Goal: Use online tool/utility: Utilize a website feature to perform a specific function

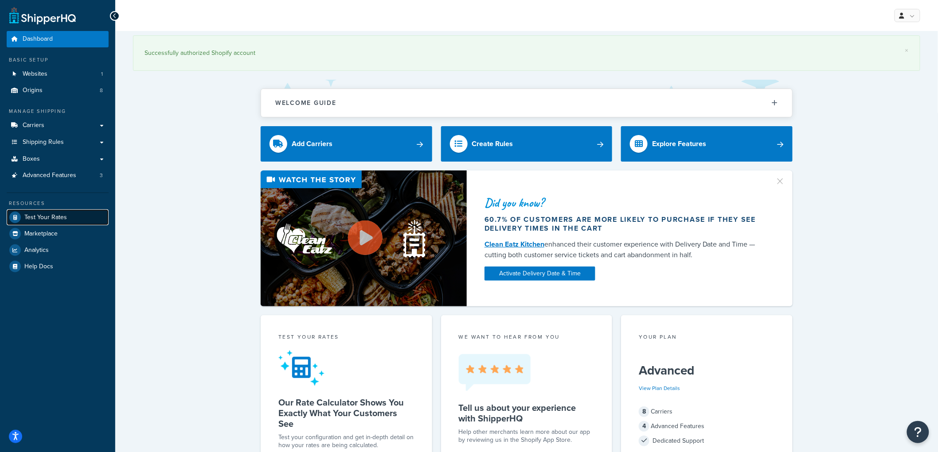
click at [71, 215] on link "Test Your Rates" at bounding box center [58, 218] width 102 height 16
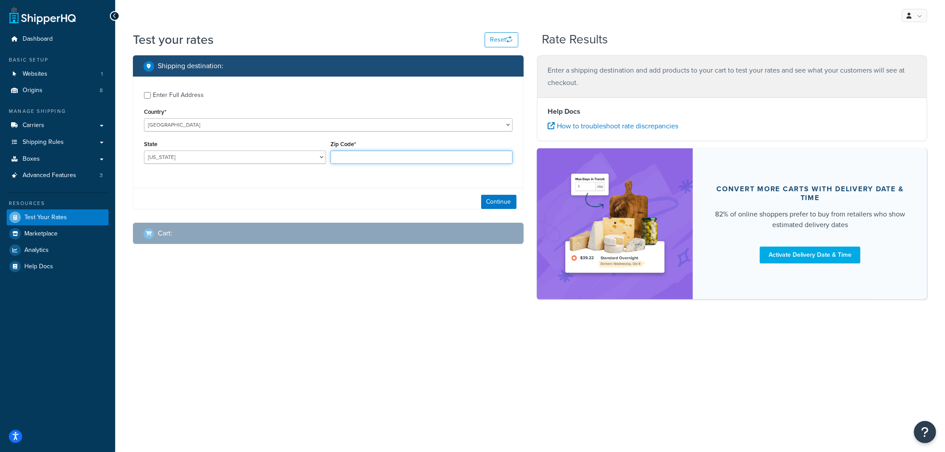
click at [342, 156] on input "Zip Code*" at bounding box center [422, 157] width 182 height 13
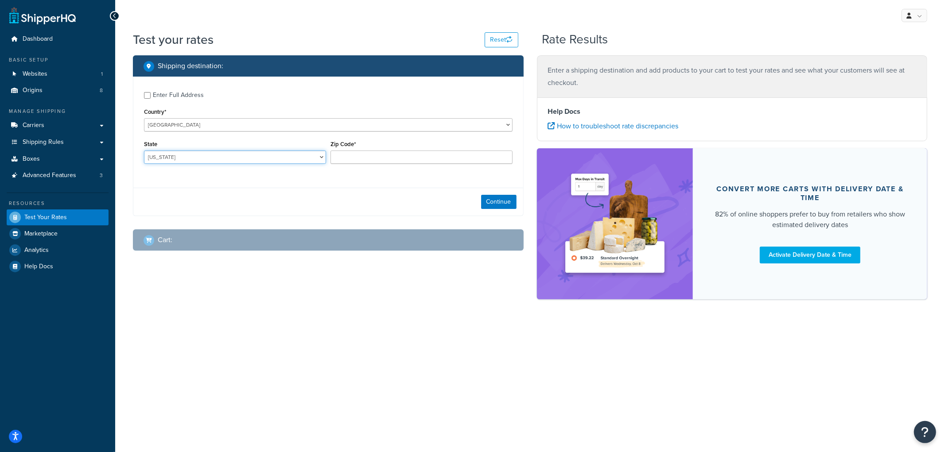
click at [296, 158] on select "[US_STATE] [US_STATE] [US_STATE] [US_STATE] [US_STATE] Armed Forces Americas Ar…" at bounding box center [235, 157] width 182 height 13
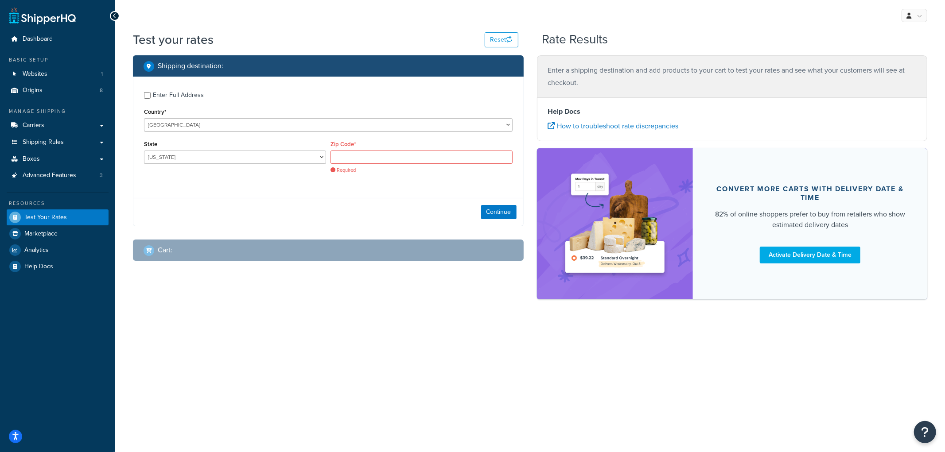
click at [347, 148] on div "Zip Code* Required" at bounding box center [422, 155] width 182 height 35
click at [339, 153] on input "Zip Code*" at bounding box center [422, 157] width 182 height 13
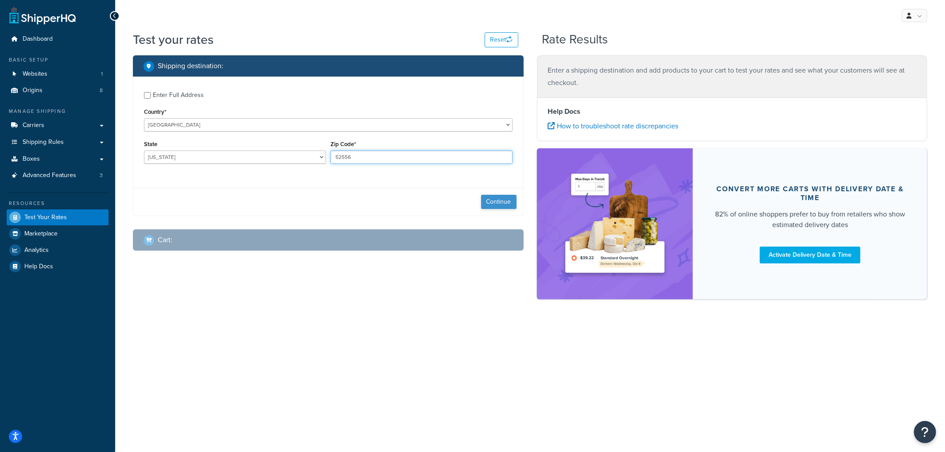
type input "52556"
click at [489, 197] on button "Continue" at bounding box center [498, 202] width 35 height 14
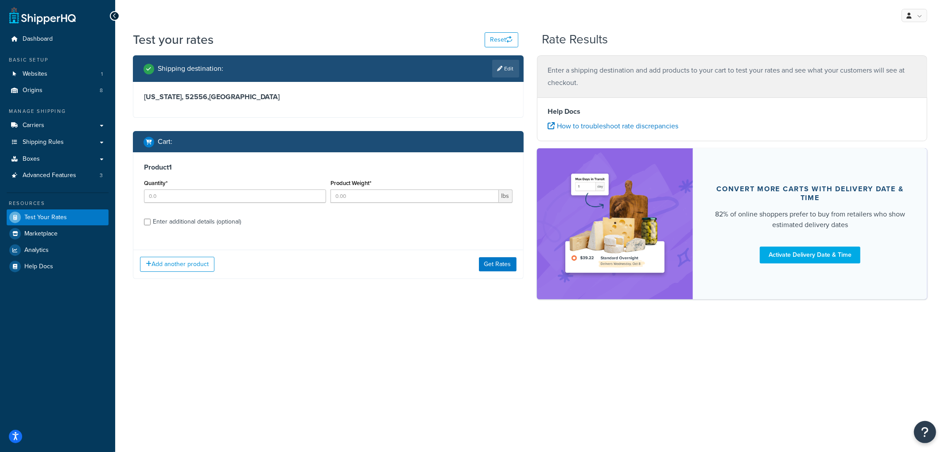
click at [211, 210] on div "Product 1 Quantity* Product Weight* lbs Enter additional details (optional)" at bounding box center [328, 197] width 390 height 91
click at [208, 191] on input "Quantity*" at bounding box center [235, 196] width 182 height 13
type input "1"
type input "12"
drag, startPoint x: 195, startPoint y: 225, endPoint x: 193, endPoint y: 231, distance: 6.7
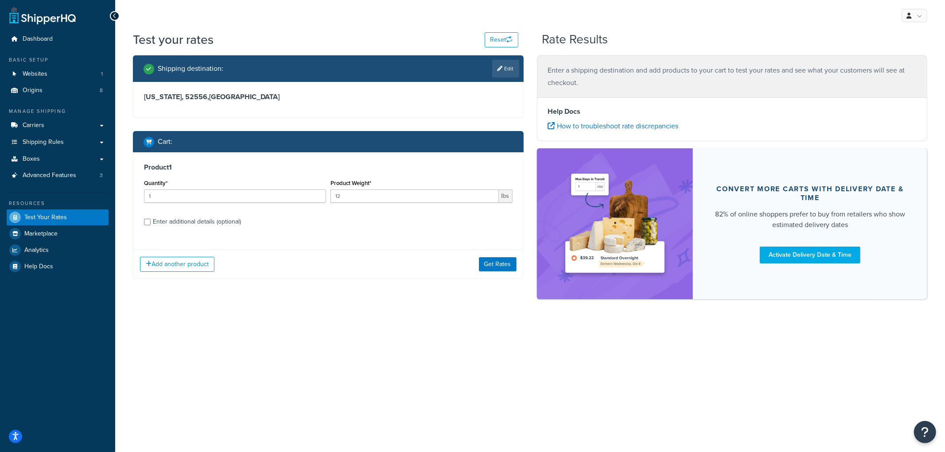
click at [193, 230] on div "Product 1 Quantity* 1 Product Weight* 12 lbs Enter additional details (optional)" at bounding box center [328, 197] width 390 height 91
click at [189, 219] on div "Enter additional details (optional)" at bounding box center [197, 222] width 88 height 12
click at [183, 222] on div "Enter additional details (optional)" at bounding box center [197, 222] width 88 height 12
click at [151, 222] on input "Enter additional details (optional)" at bounding box center [147, 222] width 7 height 7
checkbox input "true"
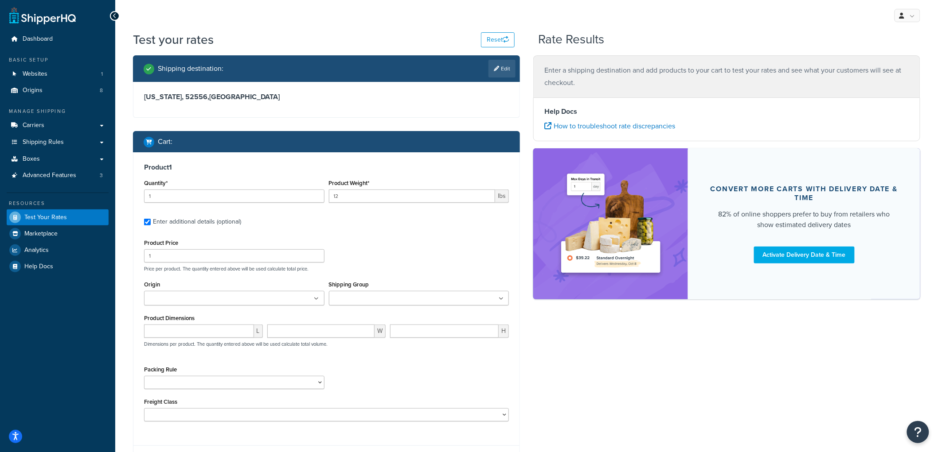
click at [385, 296] on input "Shipping Group" at bounding box center [370, 299] width 78 height 10
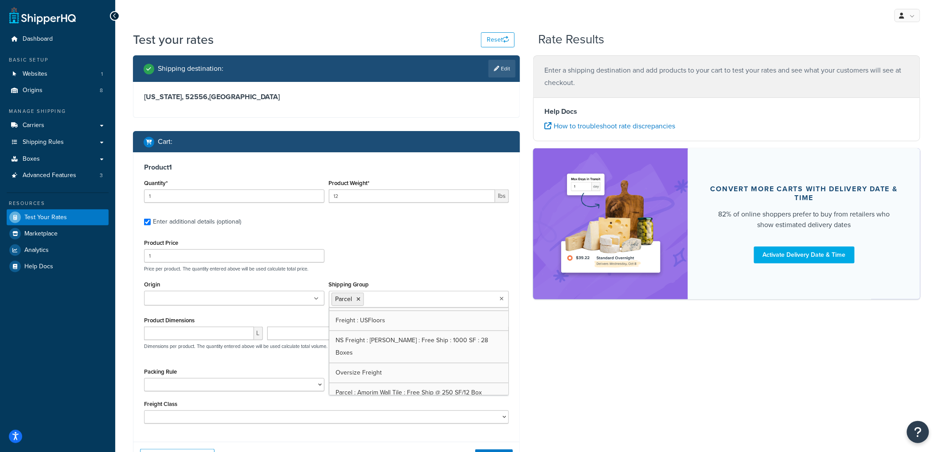
click at [405, 249] on div "Product Price 1 Price per product. The quantity entered above will be used calc…" at bounding box center [326, 254] width 369 height 35
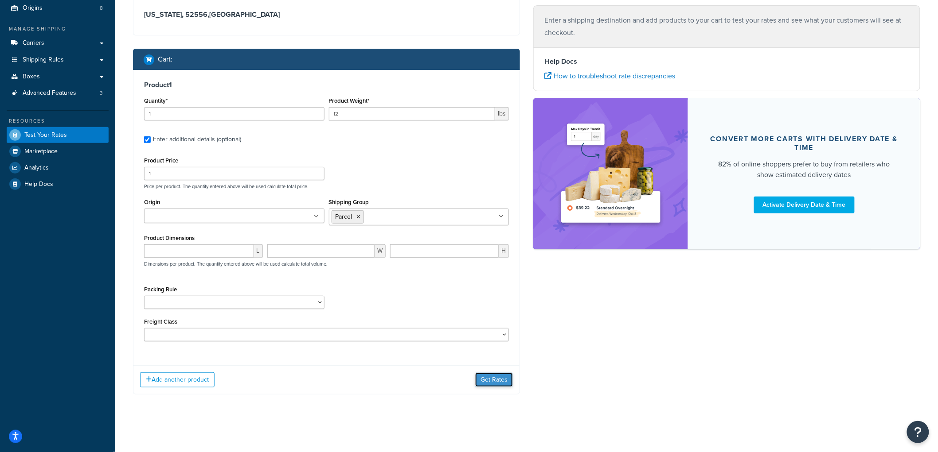
click at [480, 386] on button "Get Rates" at bounding box center [494, 380] width 38 height 14
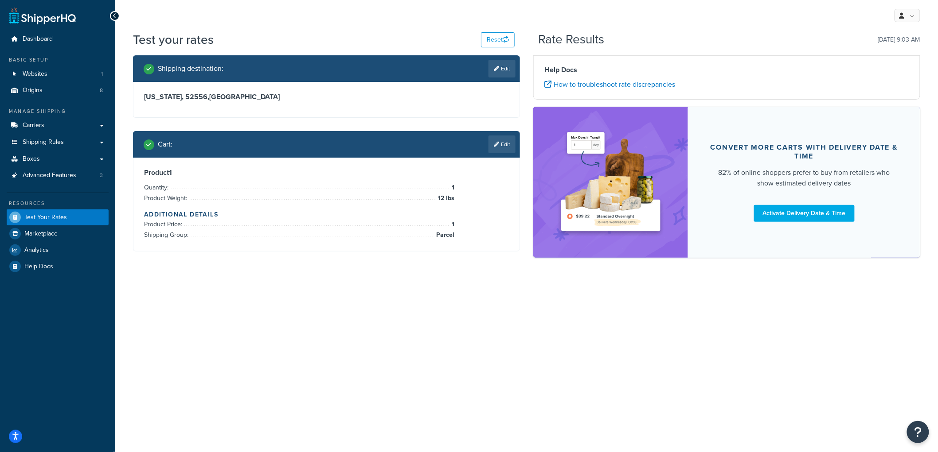
scroll to position [0, 0]
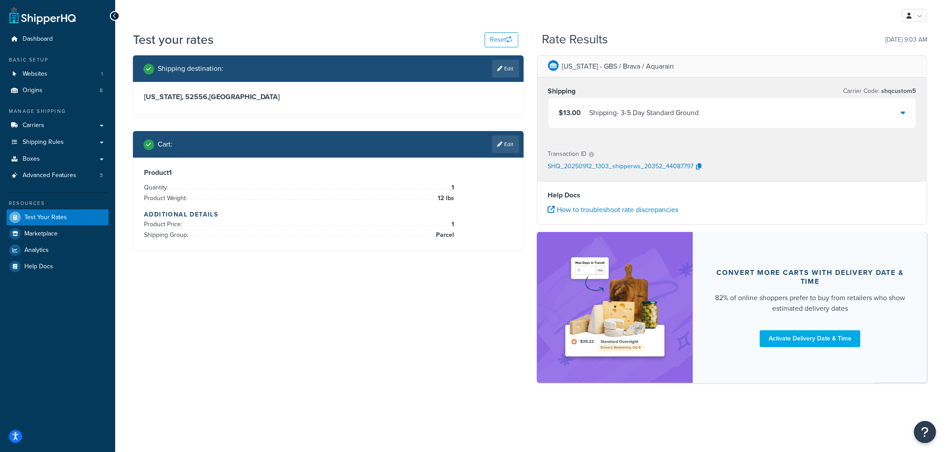
click at [632, 122] on div "$13.00 Shipping - 3-5 Day Standard Ground" at bounding box center [733, 113] width 368 height 30
